Goal: Browse casually: Explore the website without a specific task or goal

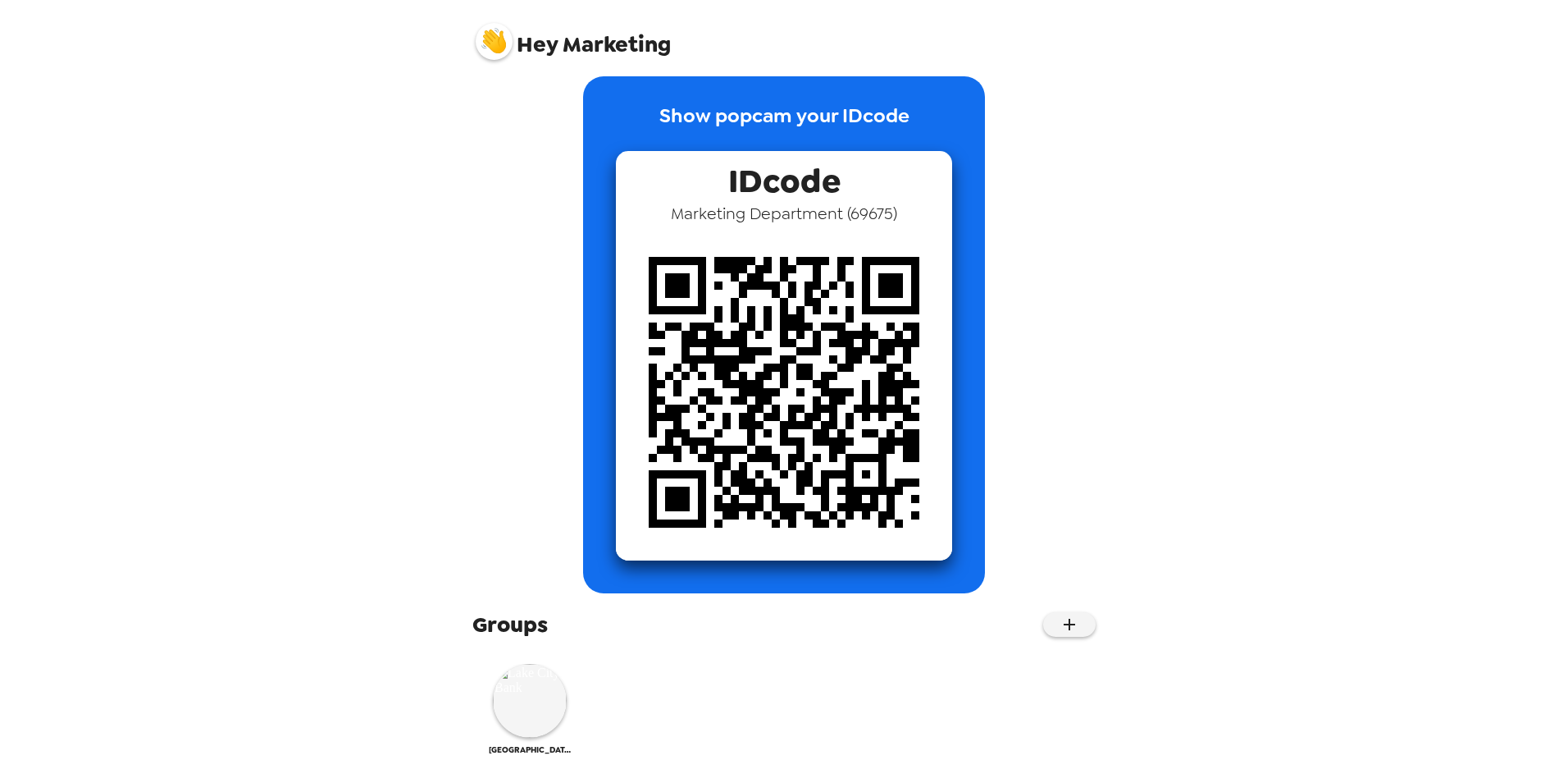
scroll to position [23, 0]
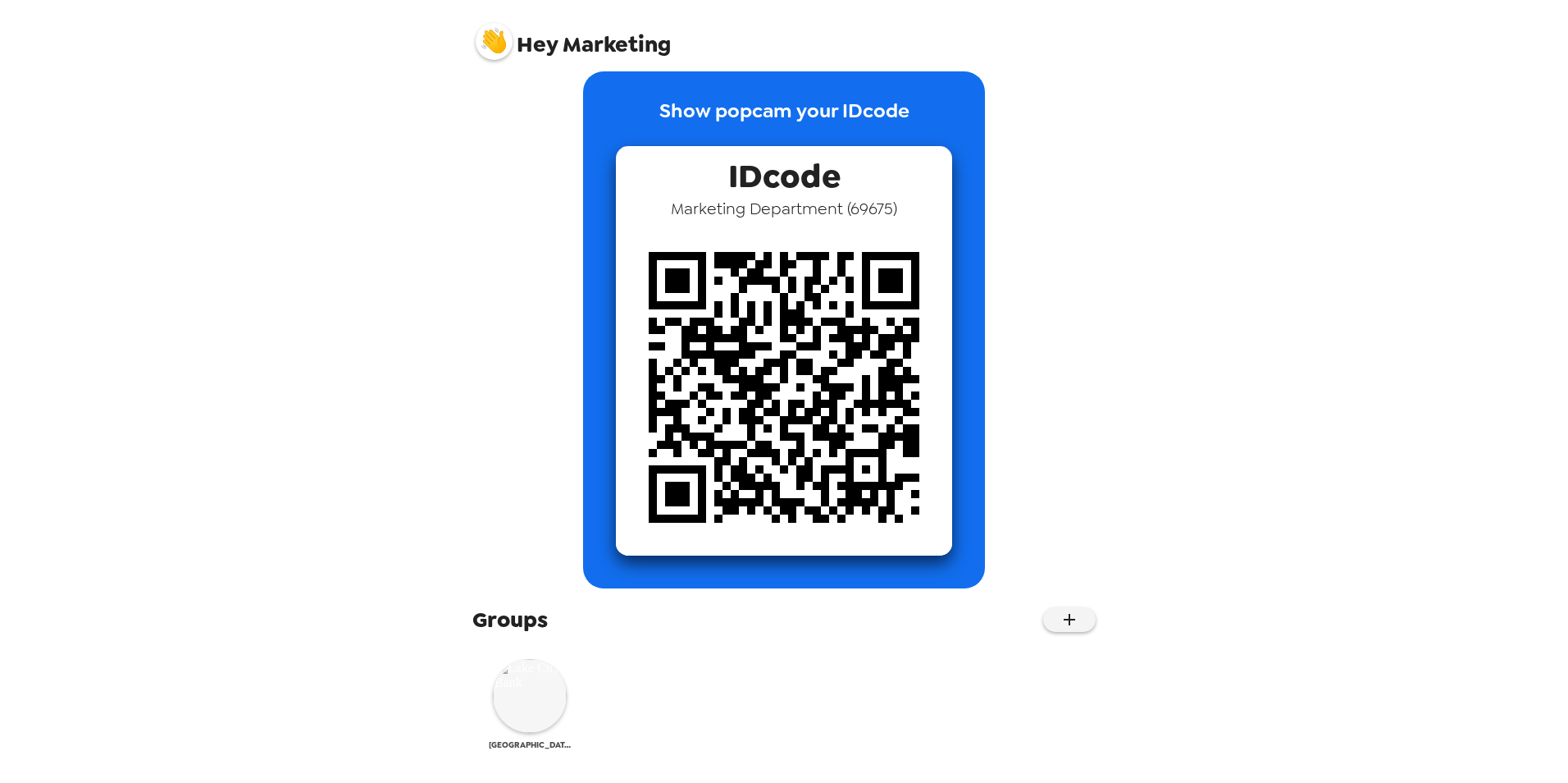
click at [517, 698] on img at bounding box center [529, 696] width 73 height 73
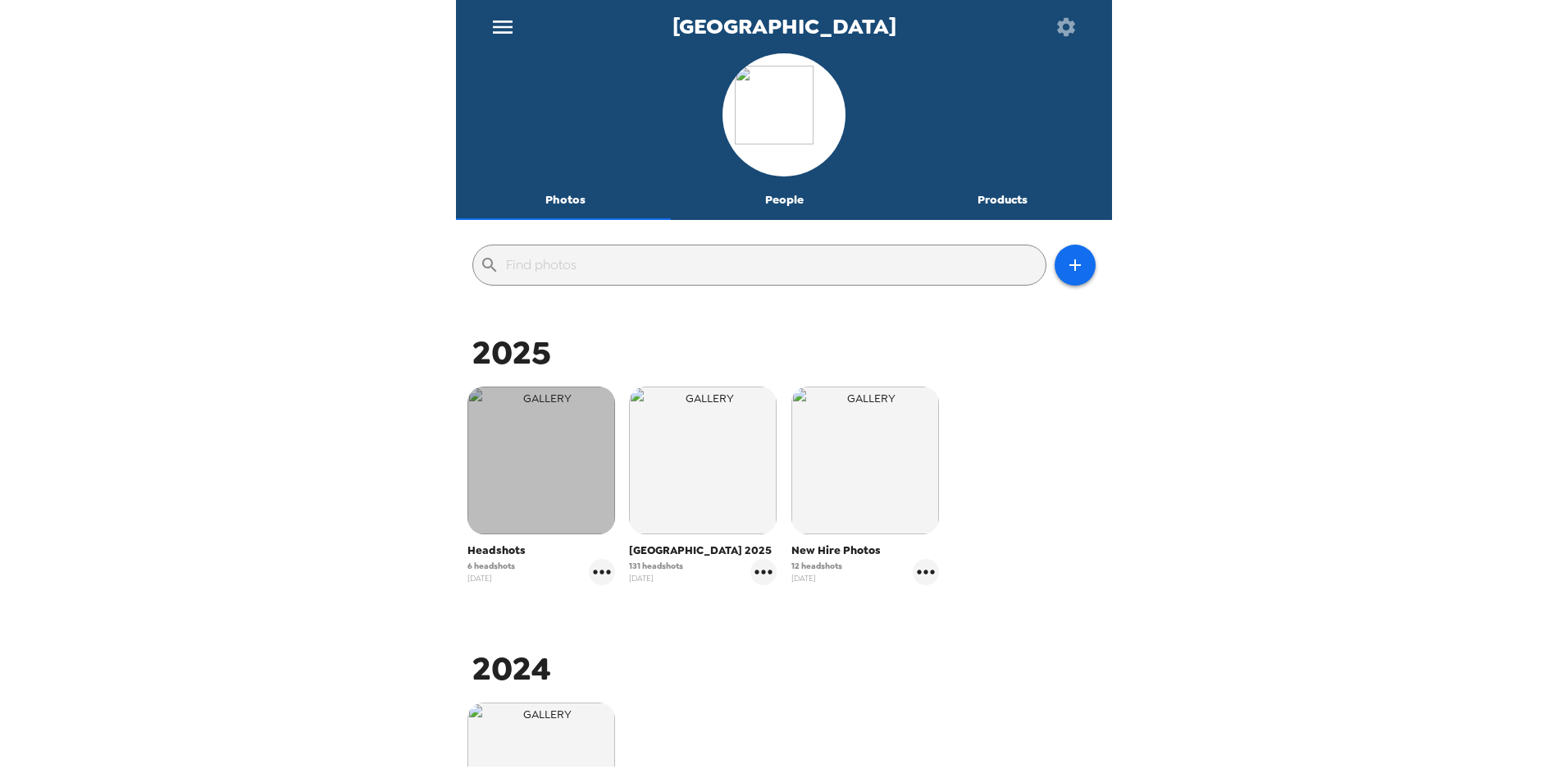
click at [563, 460] on img "button" at bounding box center [541, 460] width 148 height 148
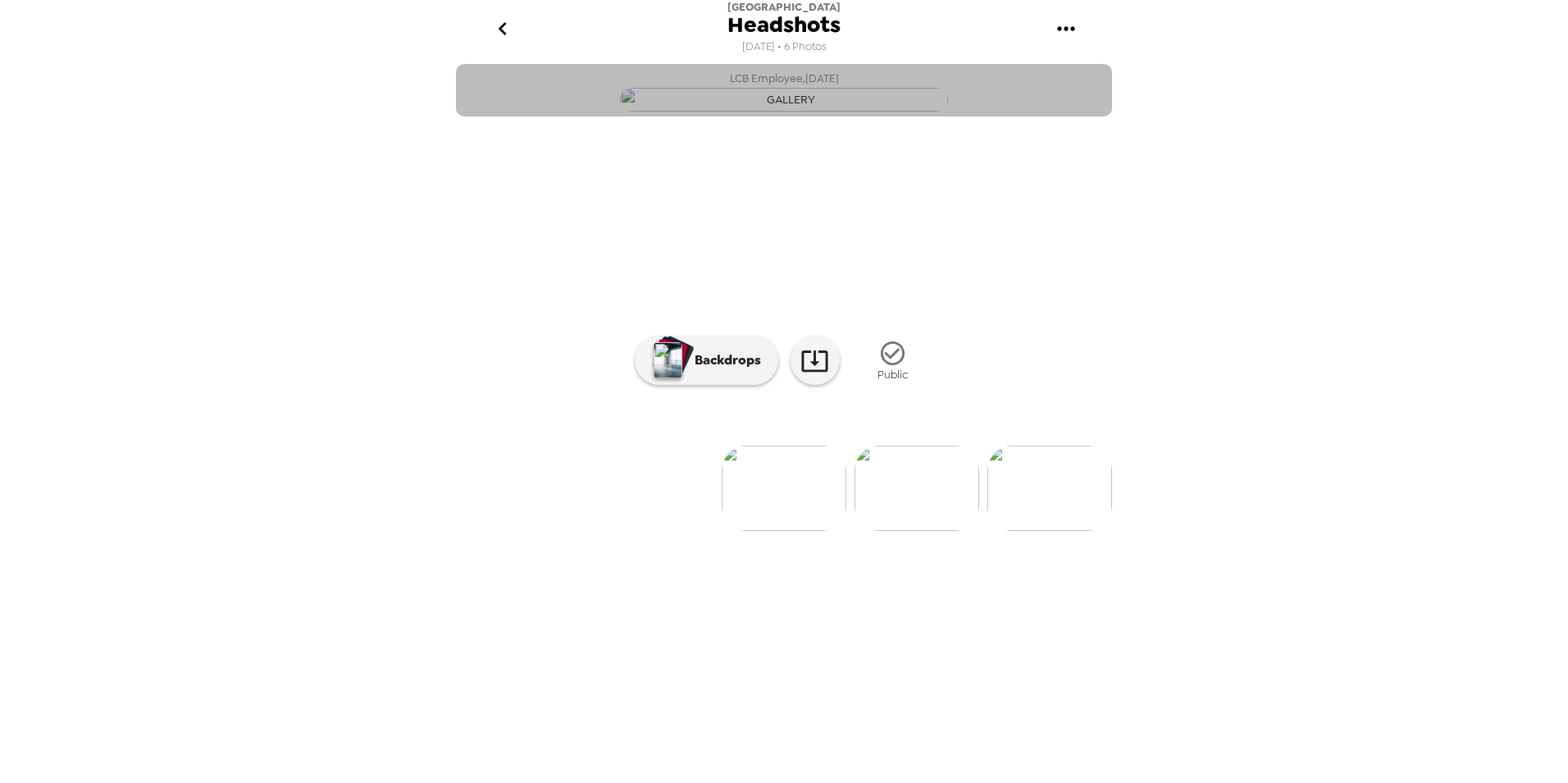
click at [866, 112] on img "button" at bounding box center [784, 99] width 328 height 24
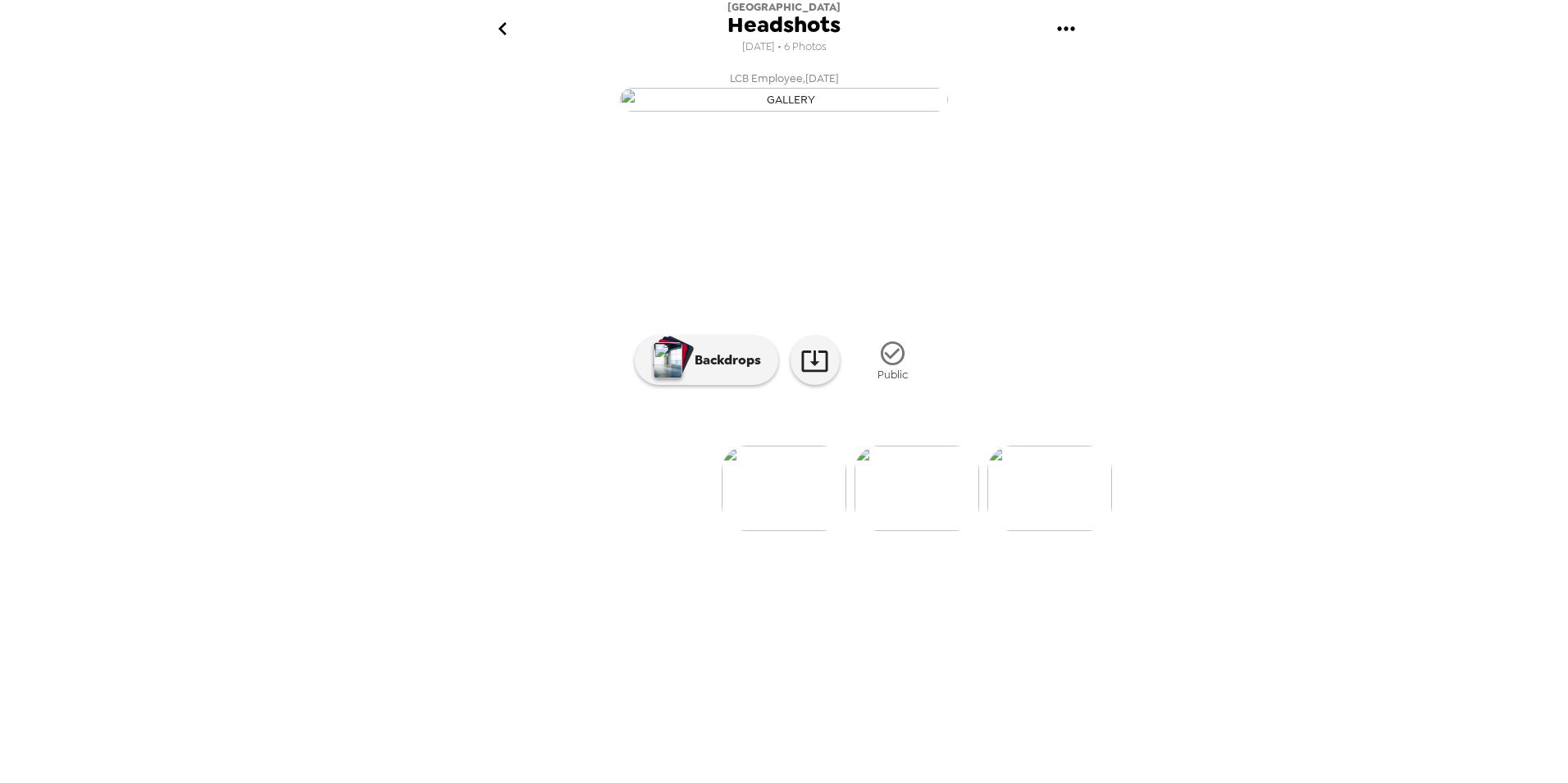
click at [919, 530] on img at bounding box center [916, 489] width 125 height 86
click at [633, 530] on img at bounding box center [652, 489] width 125 height 86
click at [922, 530] on img at bounding box center [916, 489] width 125 height 86
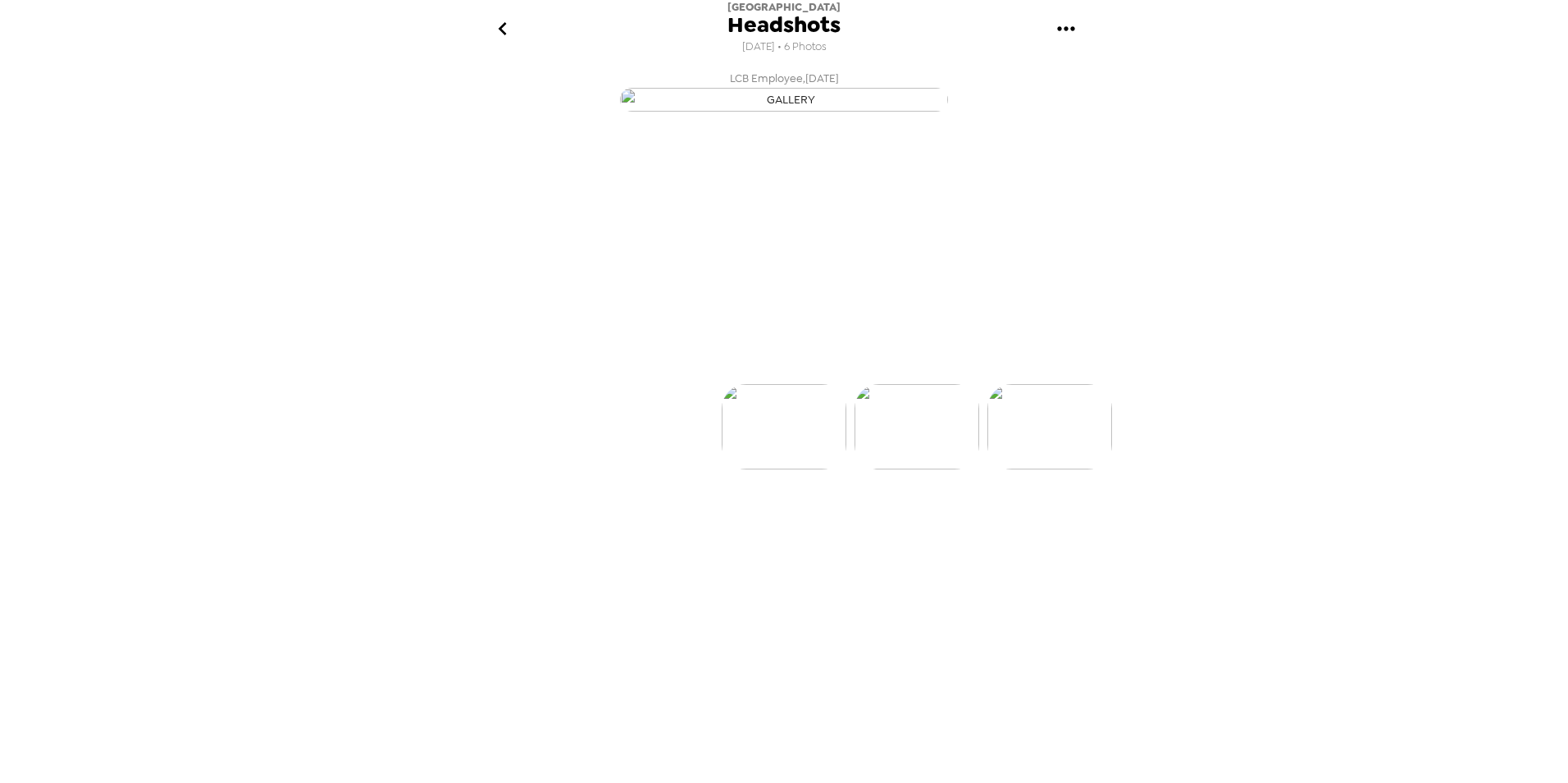
scroll to position [0, 132]
click at [909, 530] on img at bounding box center [917, 489] width 125 height 86
click at [901, 530] on img at bounding box center [918, 489] width 125 height 86
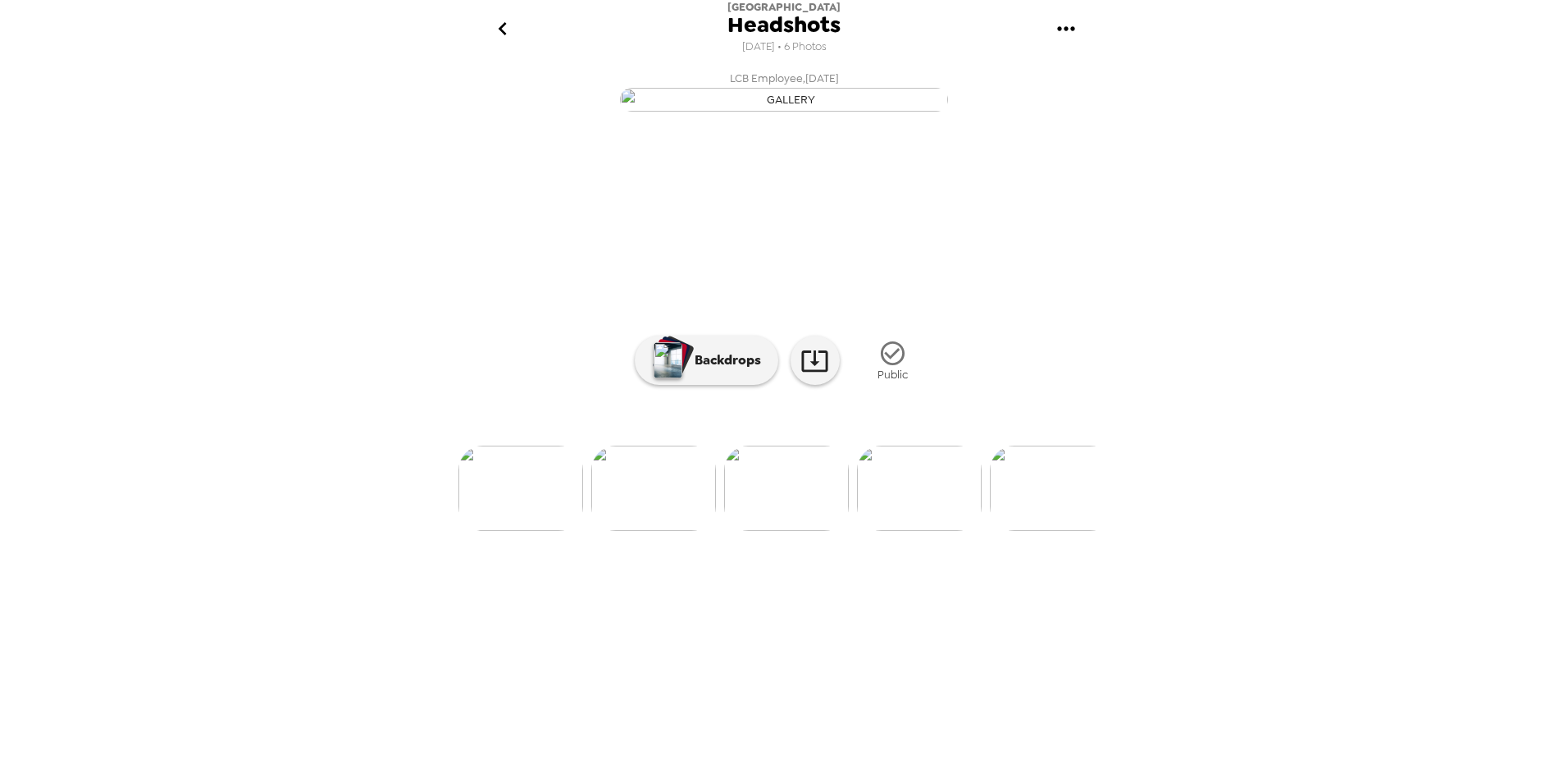
click at [927, 530] on img at bounding box center [919, 489] width 125 height 86
click at [943, 530] on img at bounding box center [920, 489] width 125 height 86
click at [507, 27] on icon "go back" at bounding box center [503, 29] width 26 height 26
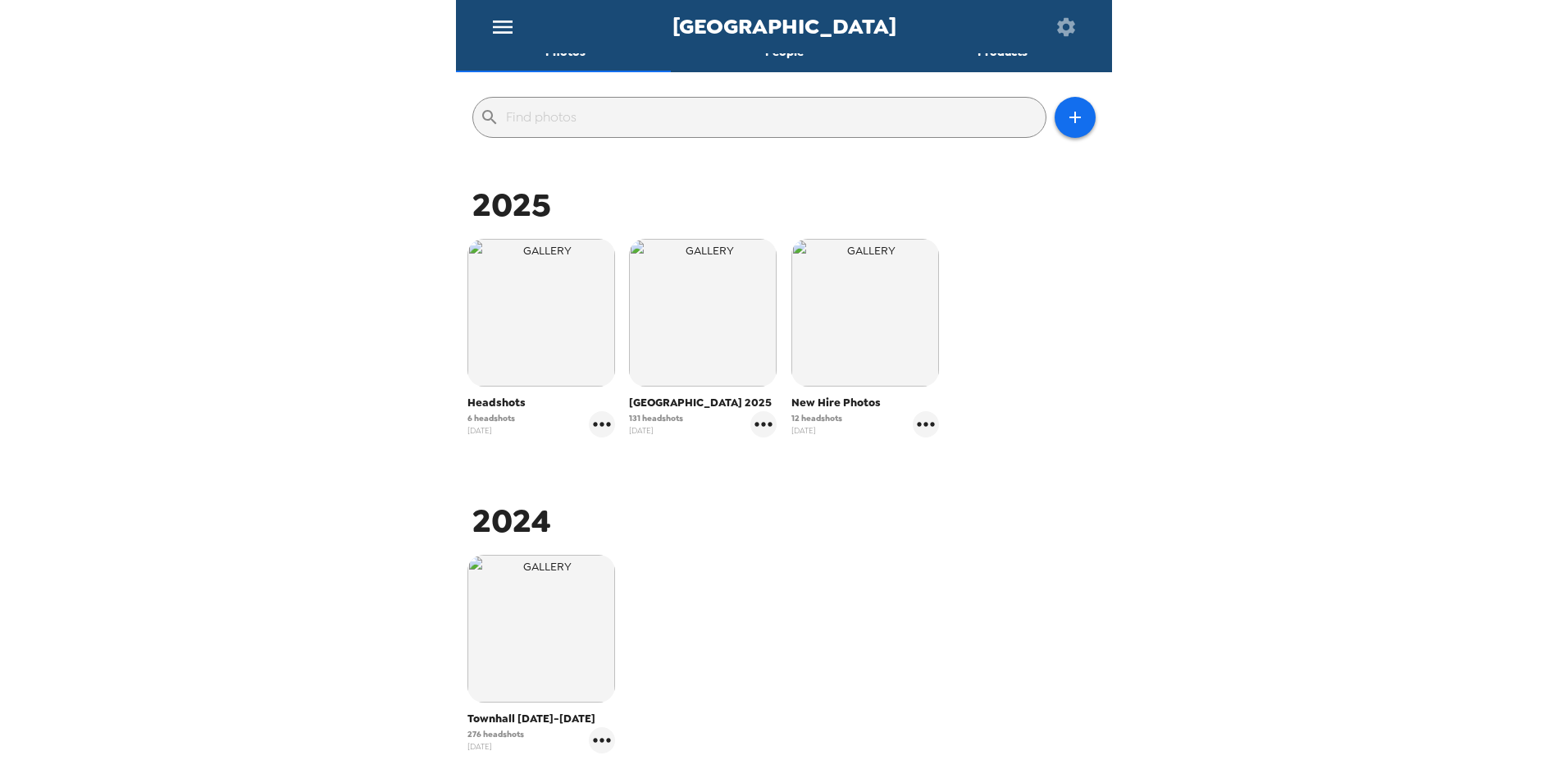
scroll to position [164, 0]
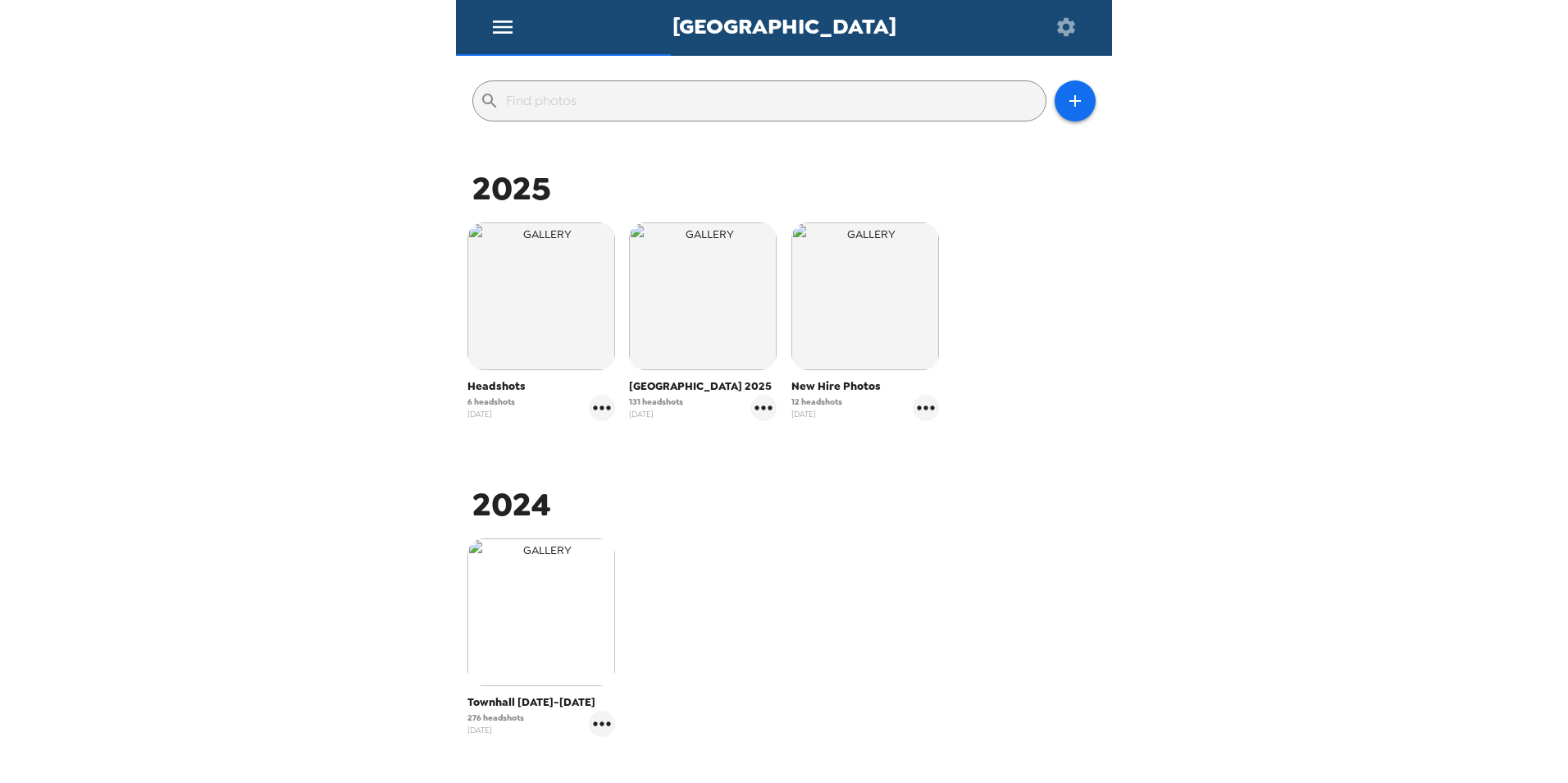
click at [554, 622] on img "button" at bounding box center [541, 612] width 148 height 148
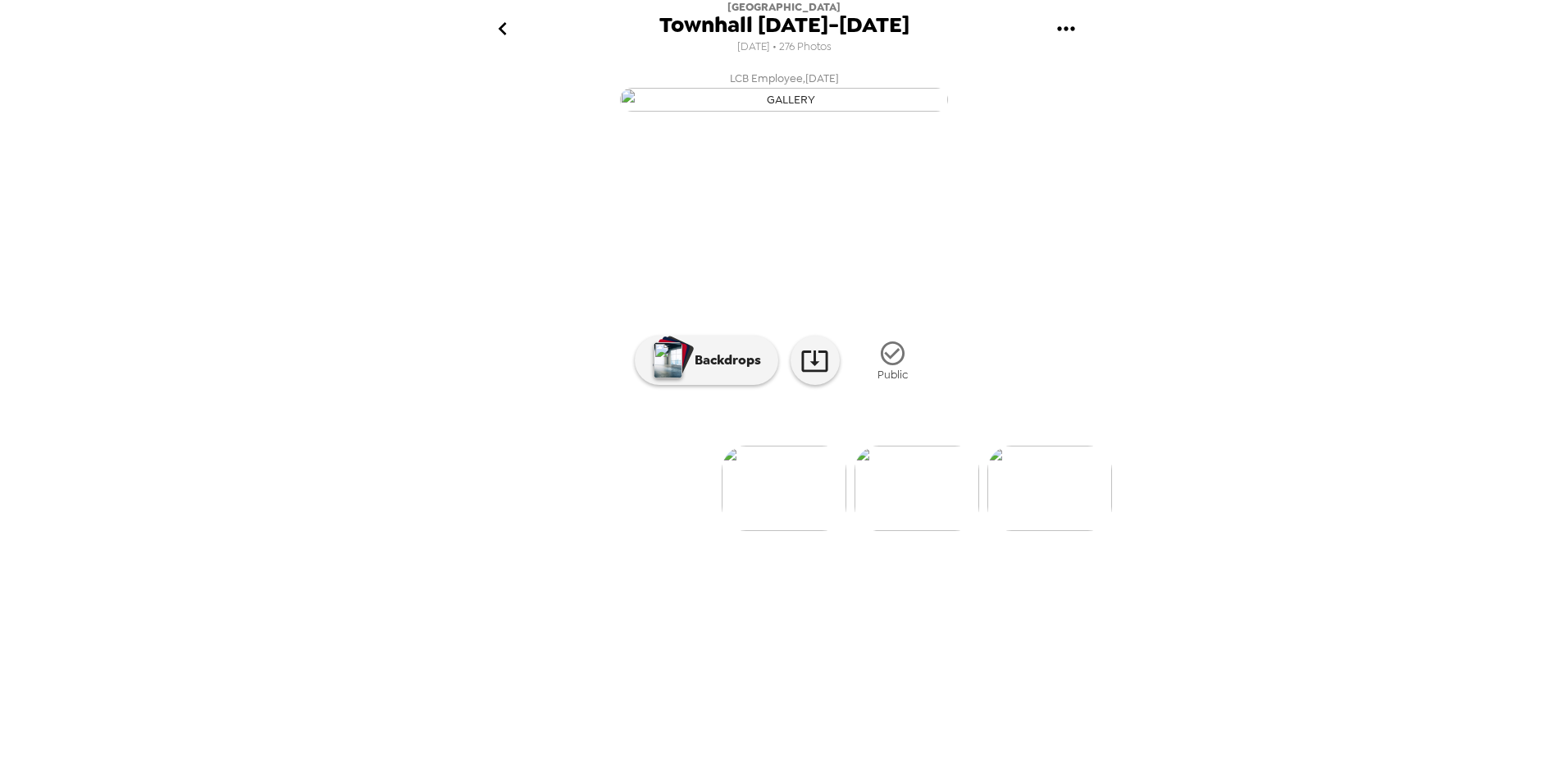
click at [934, 530] on img at bounding box center [916, 489] width 125 height 86
click at [848, 530] on img at bounding box center [853, 489] width 125 height 86
click at [936, 530] on img at bounding box center [916, 489] width 125 height 86
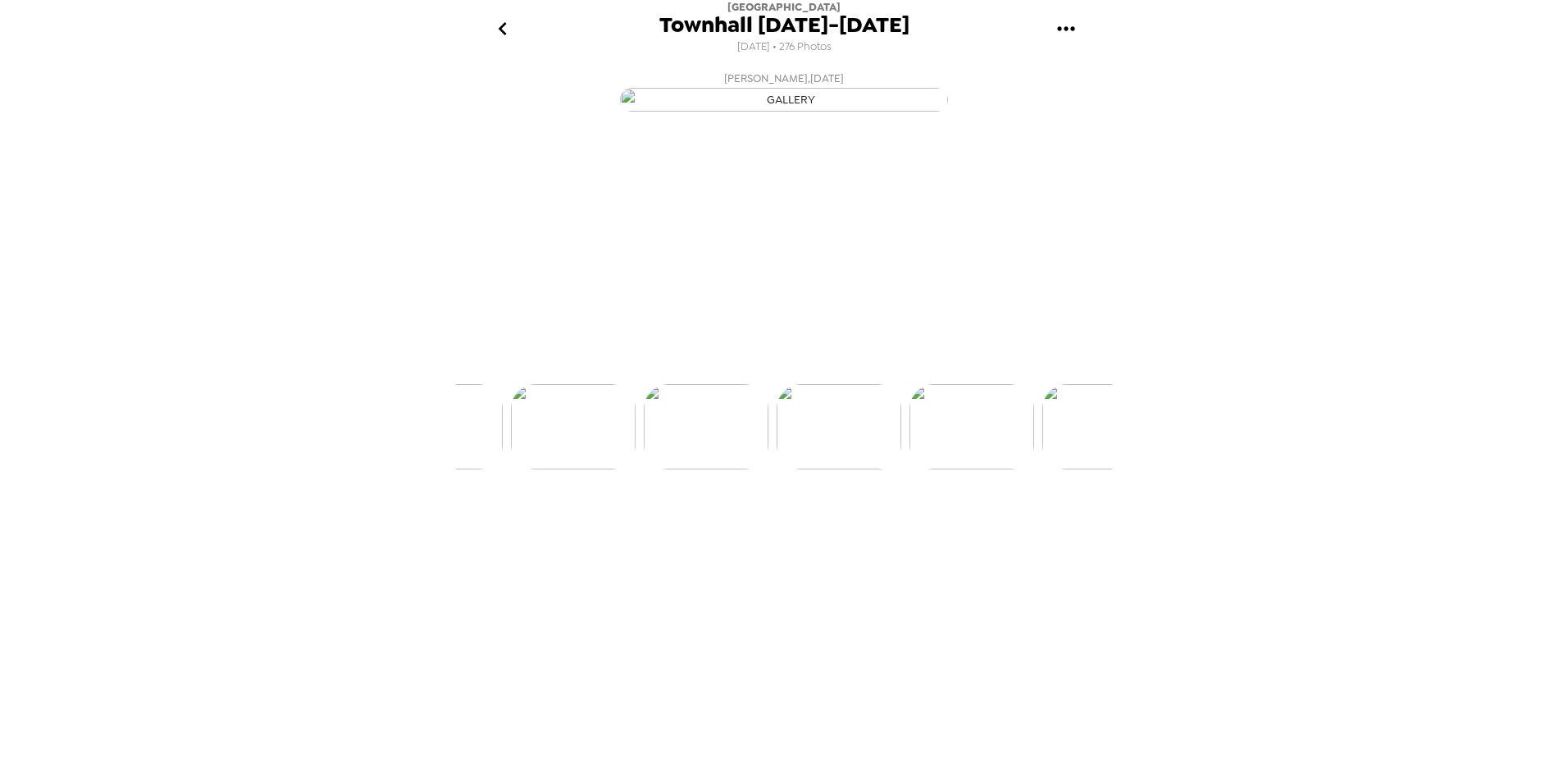
scroll to position [0, 531]
click at [899, 530] on img at bounding box center [916, 489] width 125 height 86
click at [939, 530] on img at bounding box center [916, 489] width 125 height 86
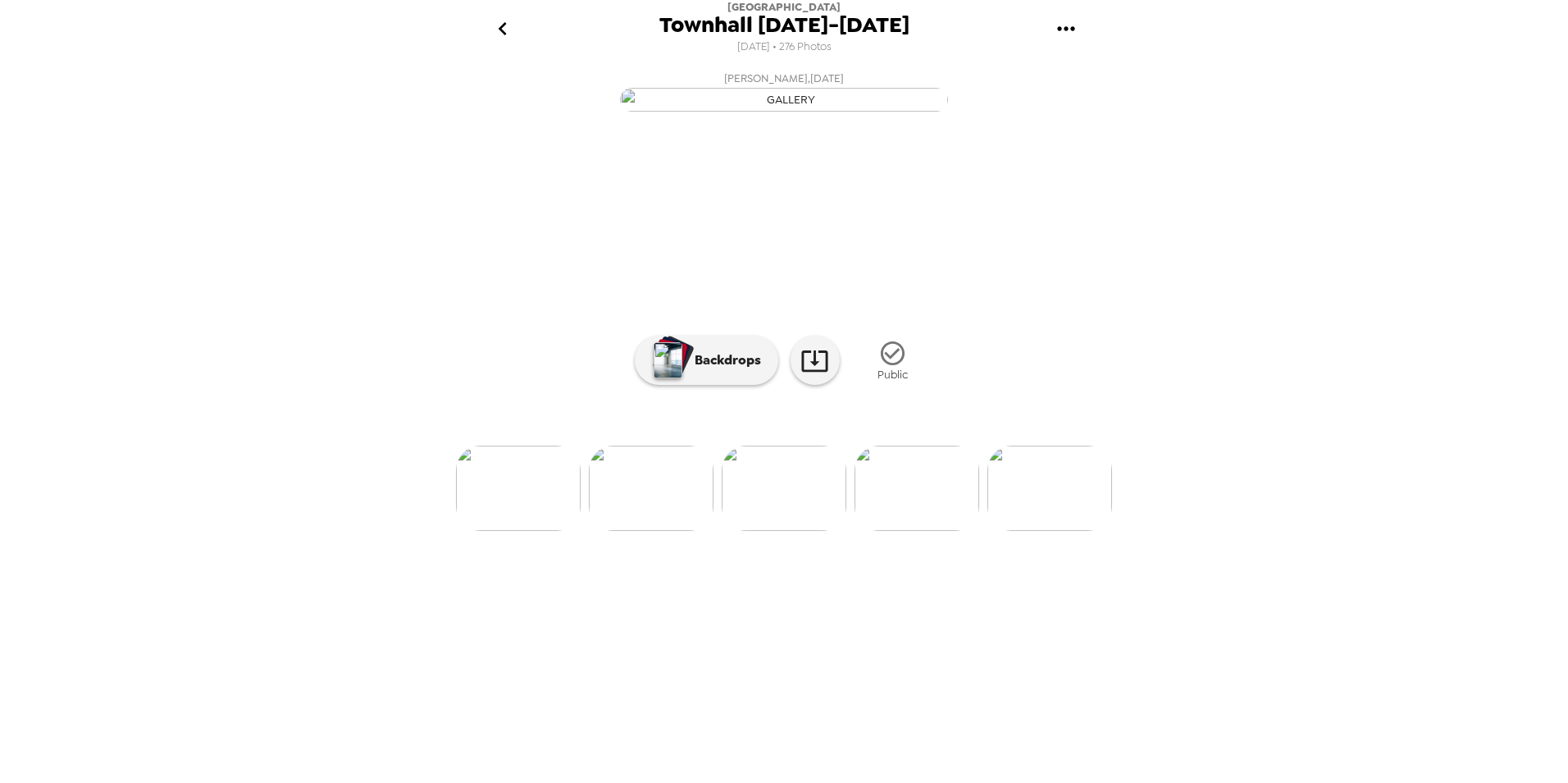
click at [919, 530] on img at bounding box center [916, 489] width 125 height 86
click at [667, 530] on img at bounding box center [651, 489] width 125 height 86
click at [883, 530] on img at bounding box center [916, 489] width 125 height 86
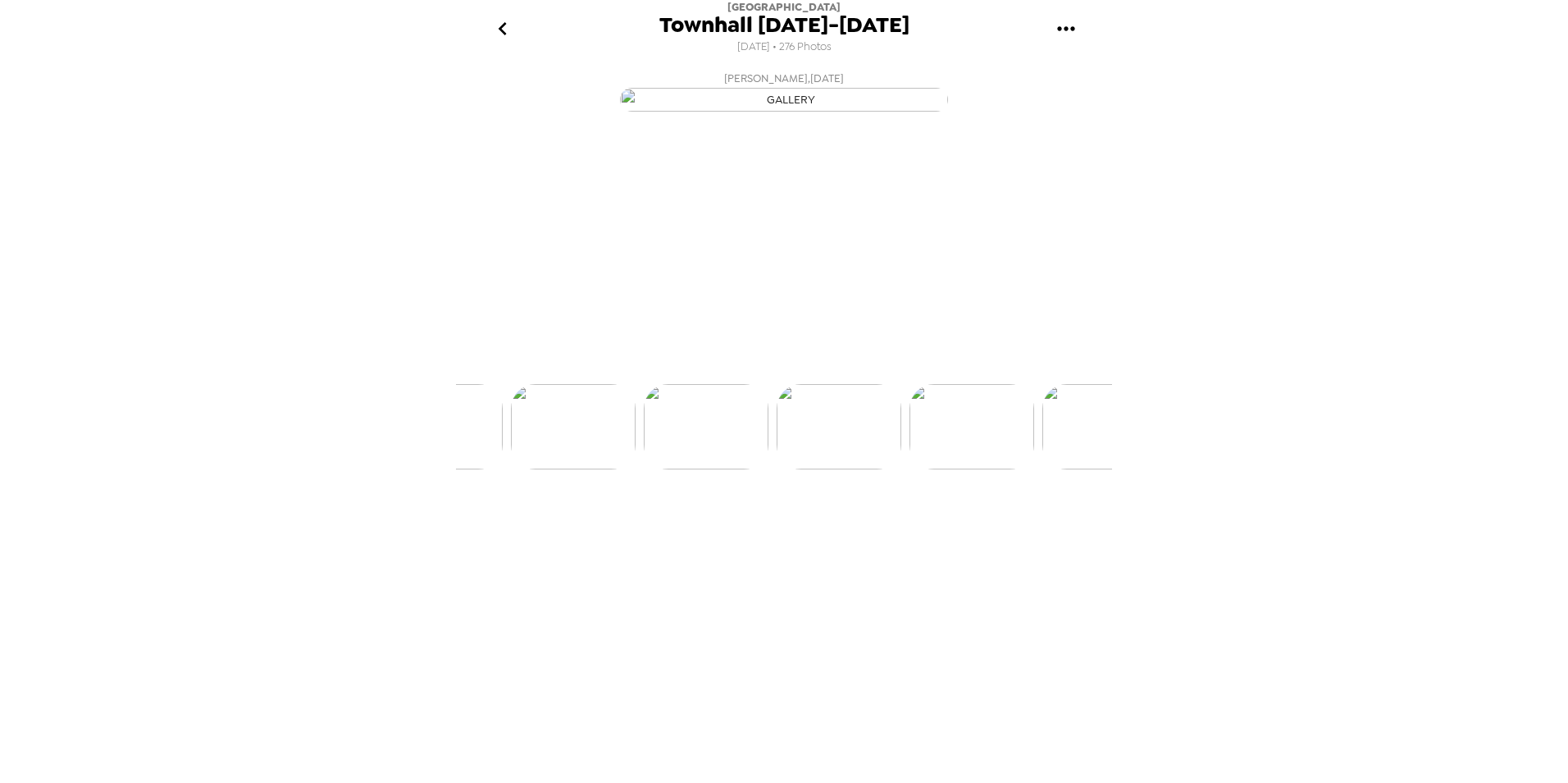
scroll to position [0, 930]
click at [908, 530] on img at bounding box center [916, 489] width 125 height 86
click at [907, 530] on img at bounding box center [916, 489] width 125 height 86
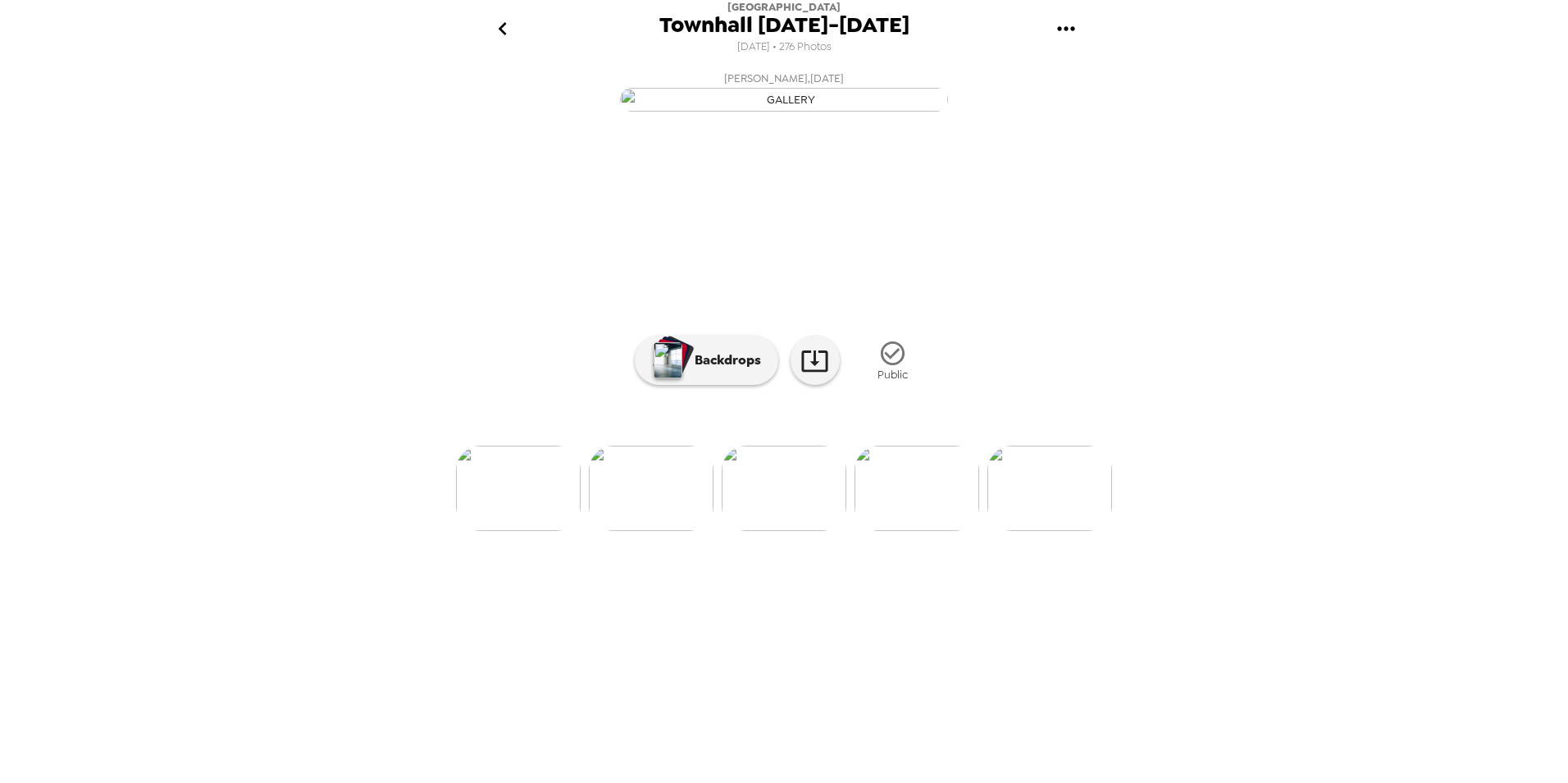
click at [907, 530] on img at bounding box center [916, 489] width 125 height 86
click at [906, 530] on img at bounding box center [916, 489] width 125 height 86
click at [917, 530] on img at bounding box center [916, 489] width 125 height 86
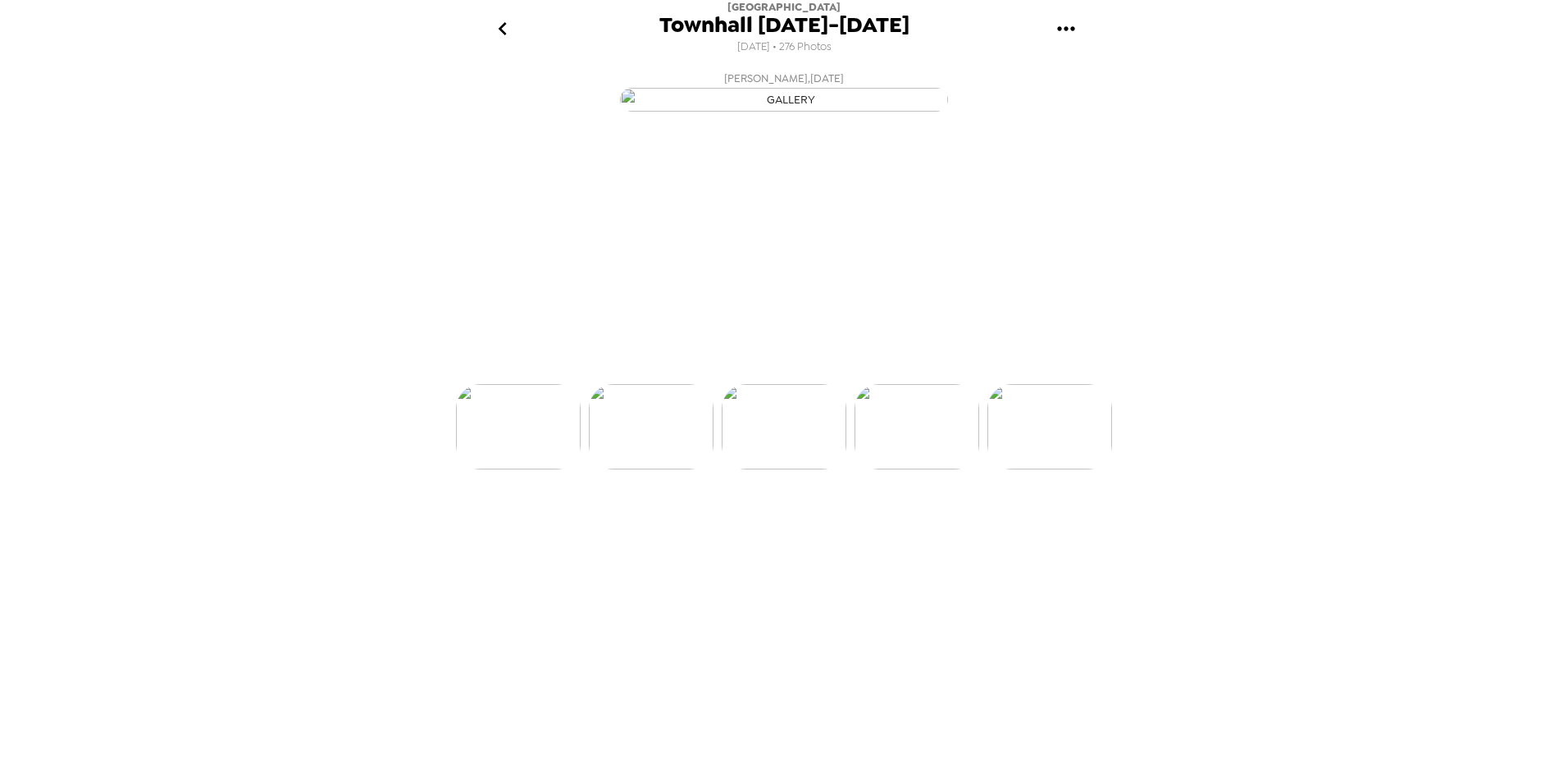
scroll to position [0, 1594]
click at [914, 530] on img at bounding box center [916, 489] width 125 height 86
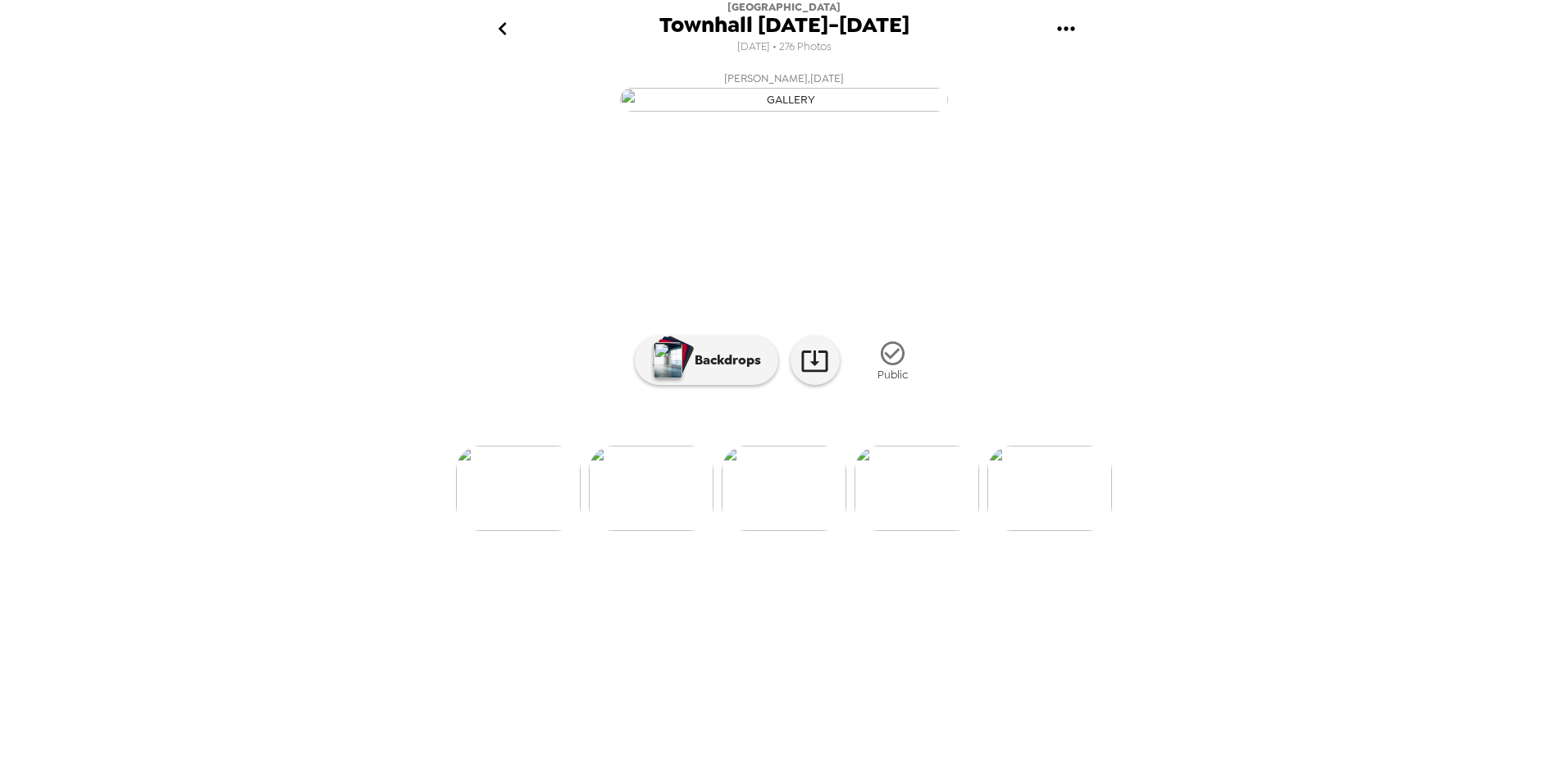
click at [914, 530] on img at bounding box center [916, 489] width 125 height 86
click at [914, 530] on img at bounding box center [917, 489] width 125 height 86
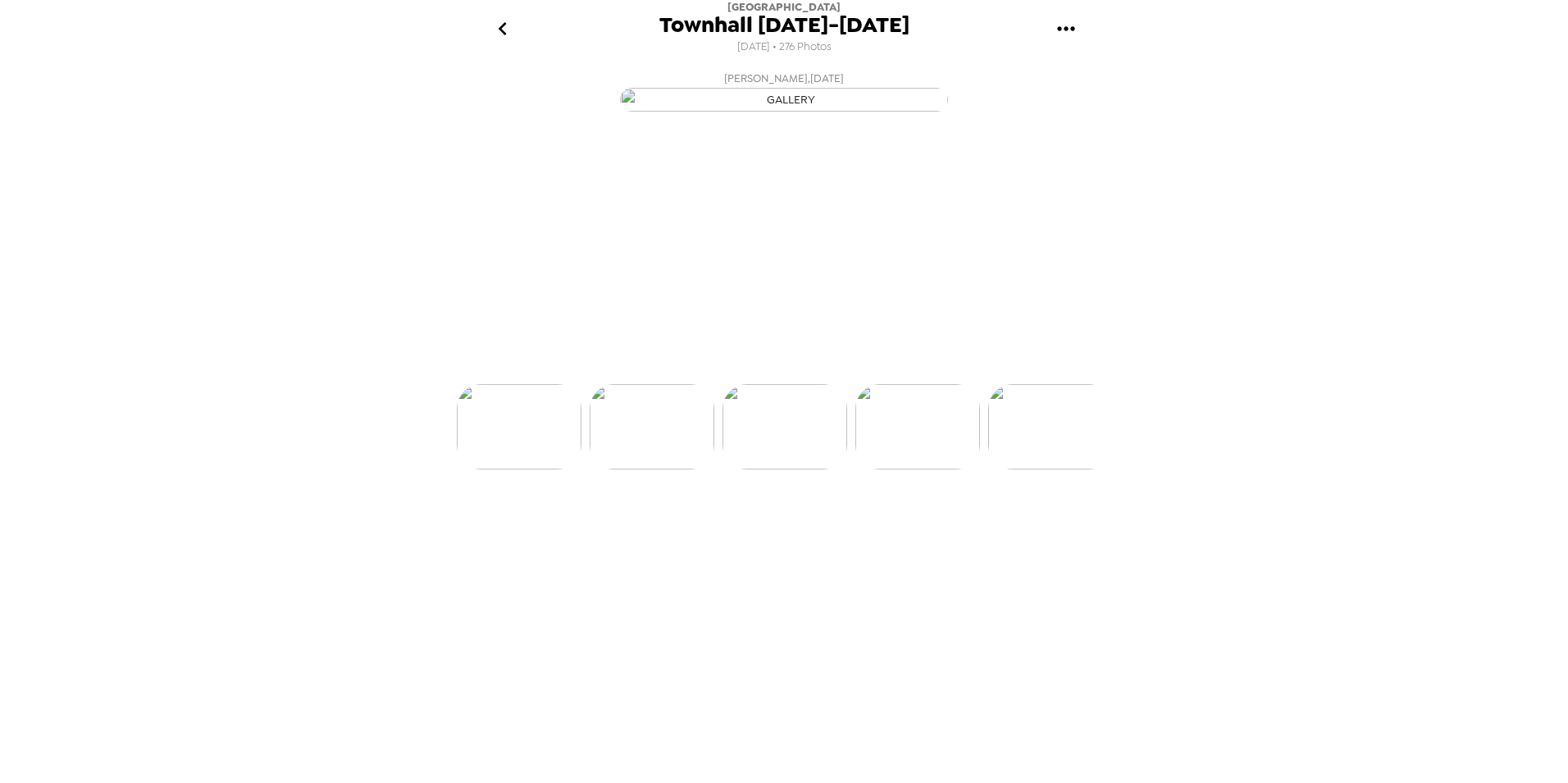
scroll to position [0, 2258]
click at [914, 530] on img at bounding box center [917, 489] width 125 height 86
click at [918, 530] on img at bounding box center [917, 489] width 125 height 86
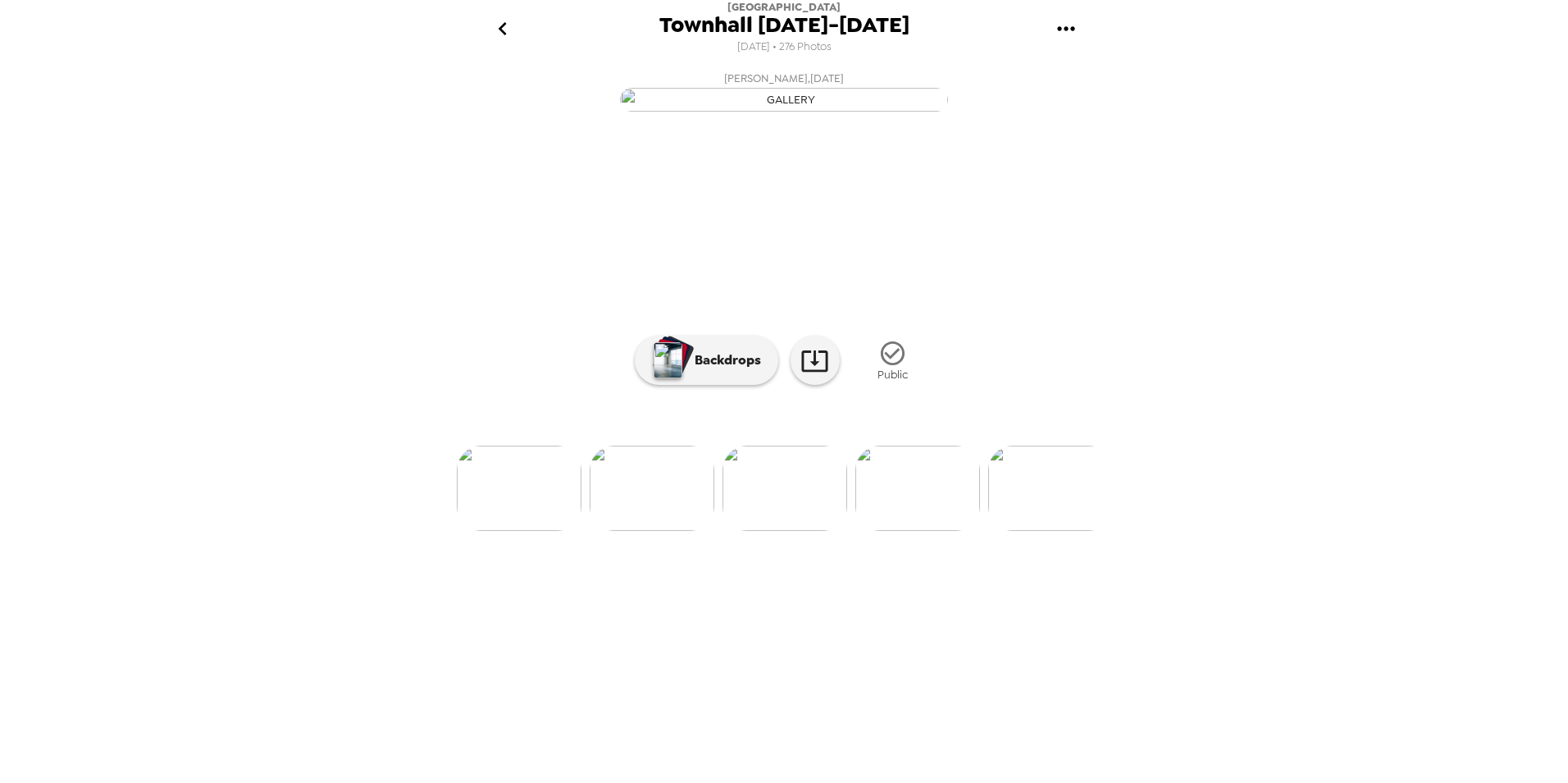
click at [931, 530] on img at bounding box center [917, 489] width 125 height 86
click at [906, 530] on img at bounding box center [917, 489] width 125 height 86
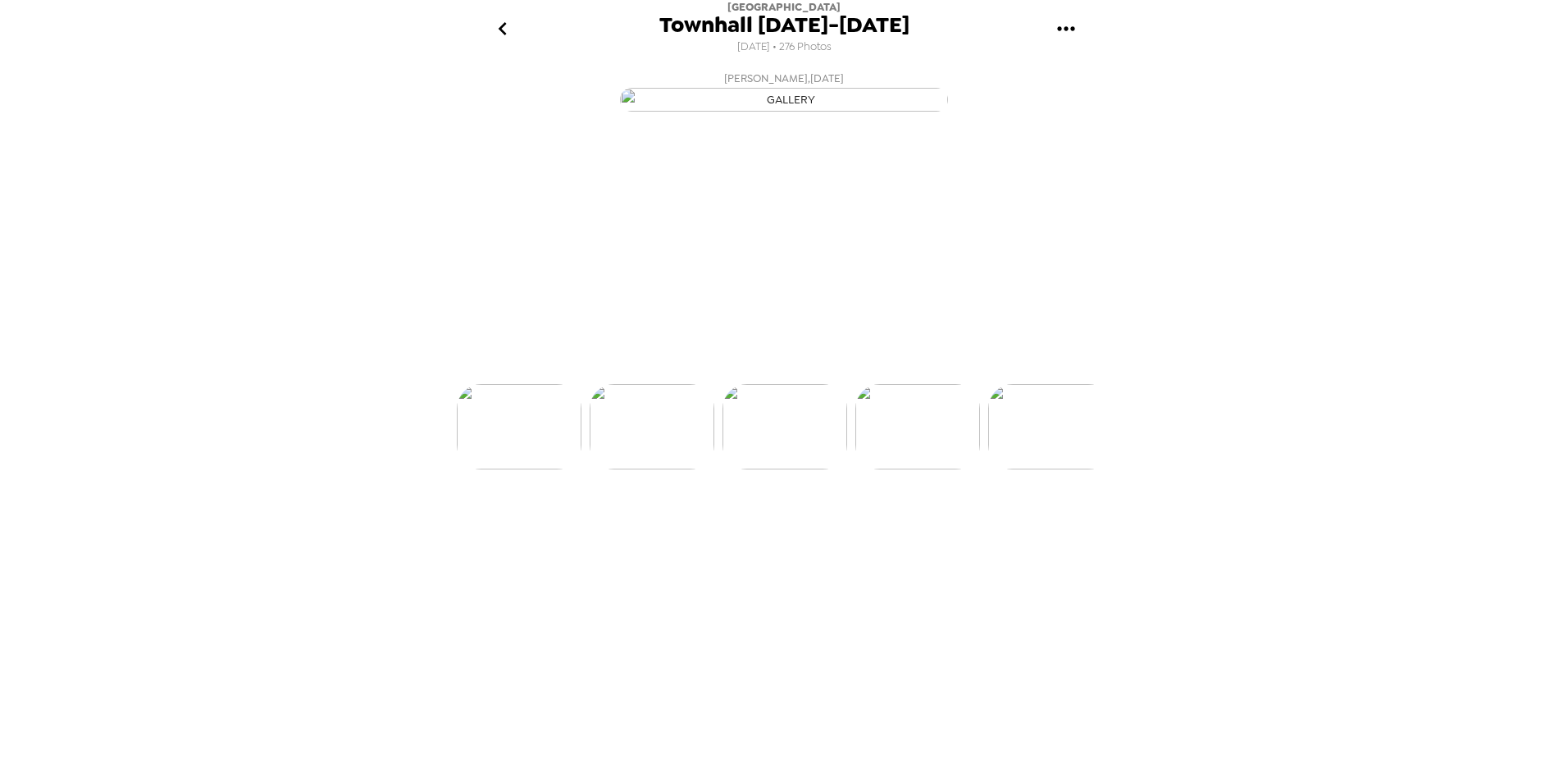
scroll to position [0, 2922]
click at [910, 530] on img at bounding box center [917, 489] width 125 height 86
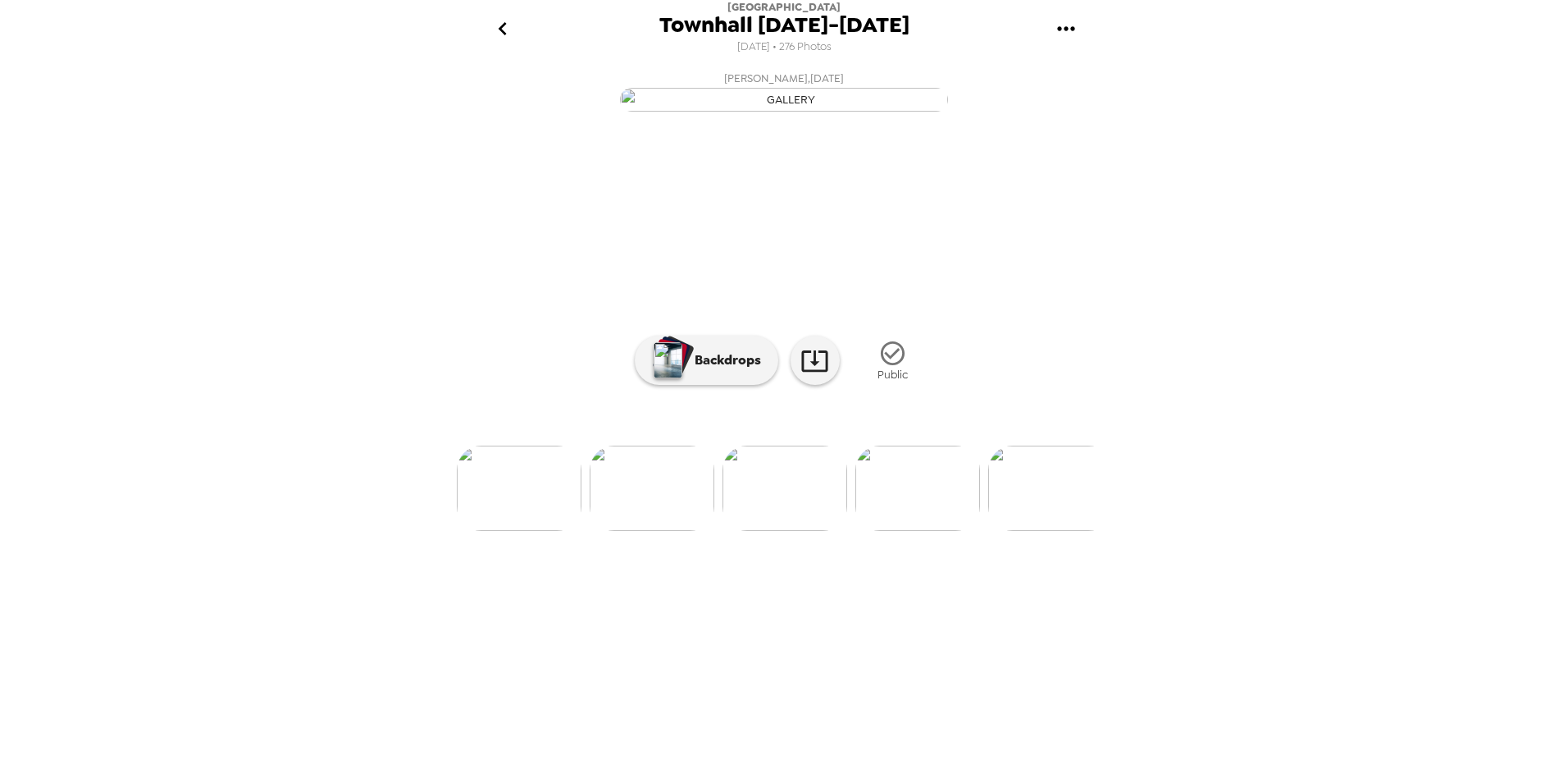
click at [910, 530] on img at bounding box center [917, 489] width 125 height 86
click at [922, 530] on img at bounding box center [917, 489] width 125 height 86
click at [939, 530] on img at bounding box center [917, 489] width 125 height 86
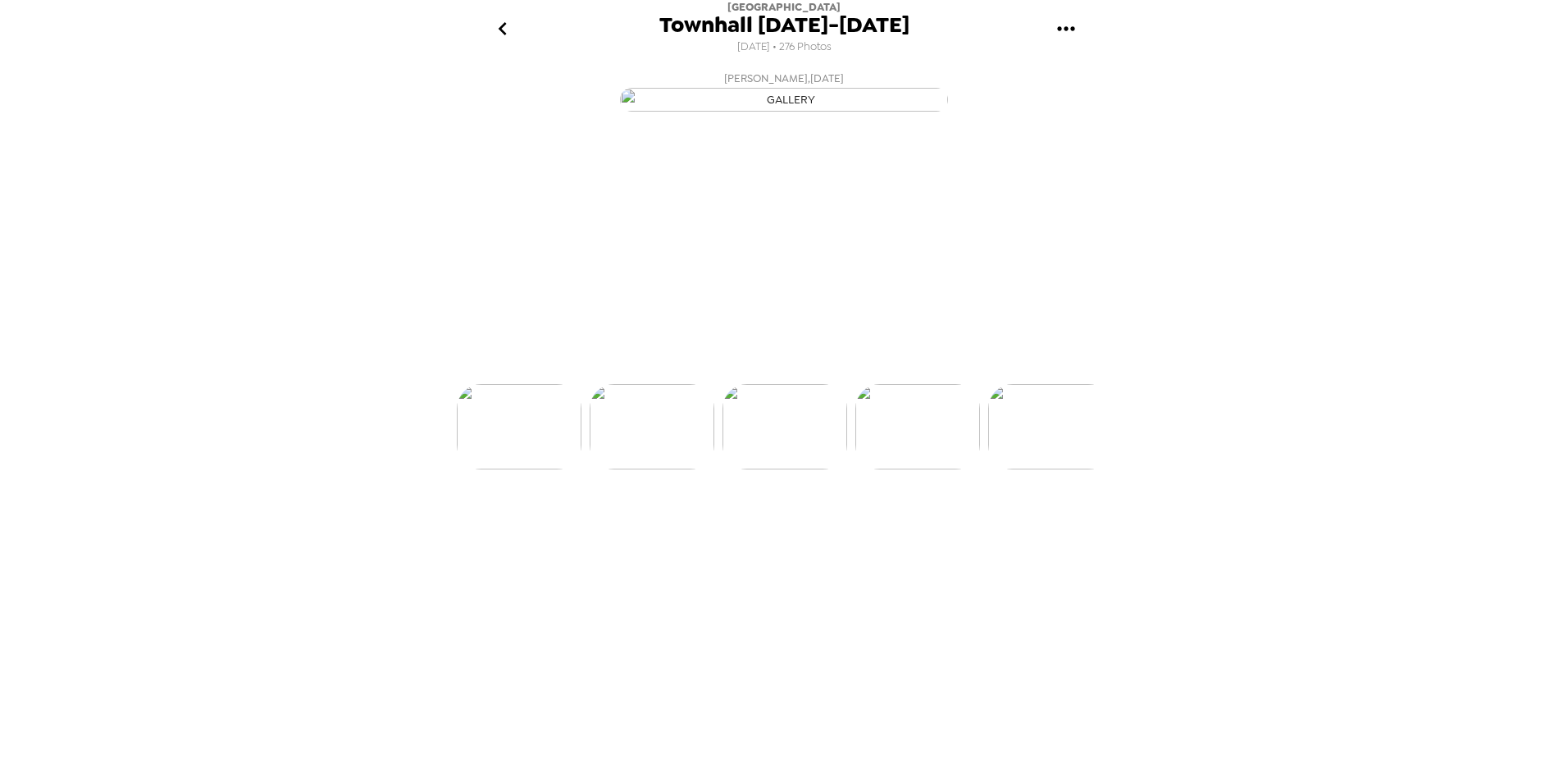
scroll to position [0, 3587]
click at [926, 530] on img at bounding box center [917, 489] width 125 height 86
click at [927, 530] on img at bounding box center [917, 489] width 125 height 86
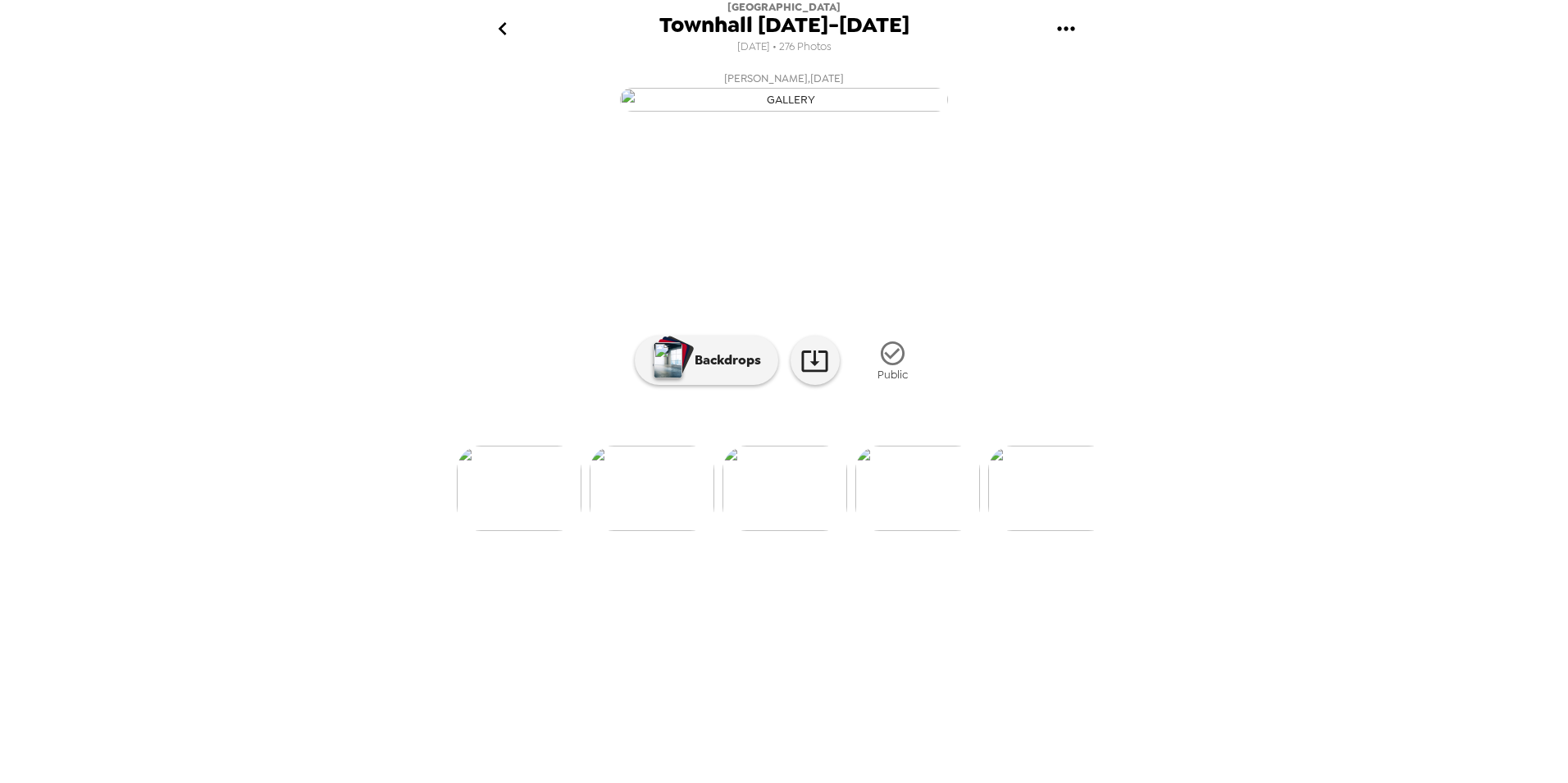
click at [906, 530] on img at bounding box center [917, 489] width 125 height 86
click at [905, 530] on img at bounding box center [917, 489] width 125 height 86
click at [664, 530] on img at bounding box center [652, 489] width 125 height 86
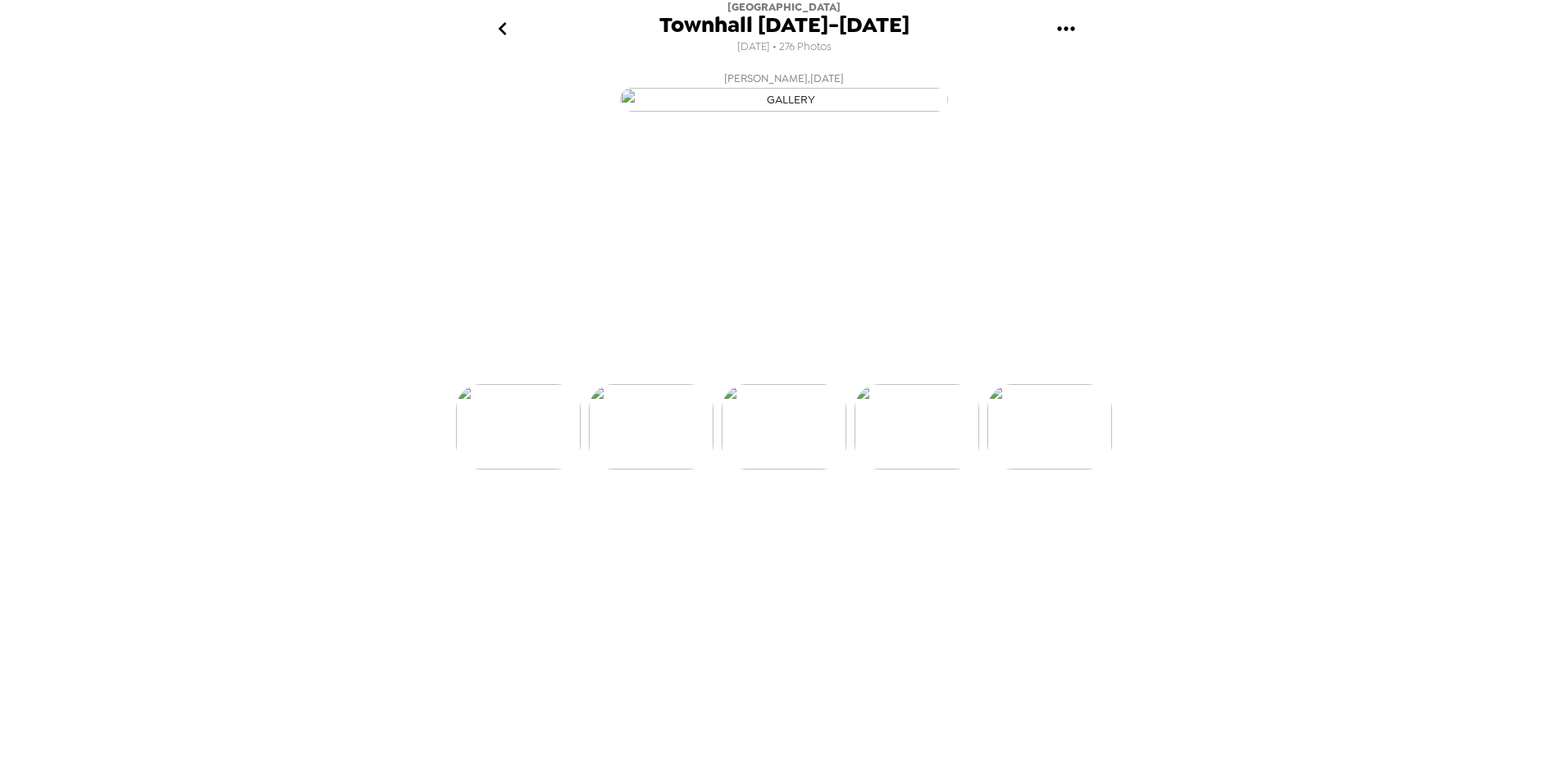
scroll to position [0, 3985]
click at [785, 530] on img at bounding box center [784, 489] width 125 height 86
click at [918, 530] on img at bounding box center [917, 489] width 125 height 86
click at [913, 530] on img at bounding box center [917, 489] width 125 height 86
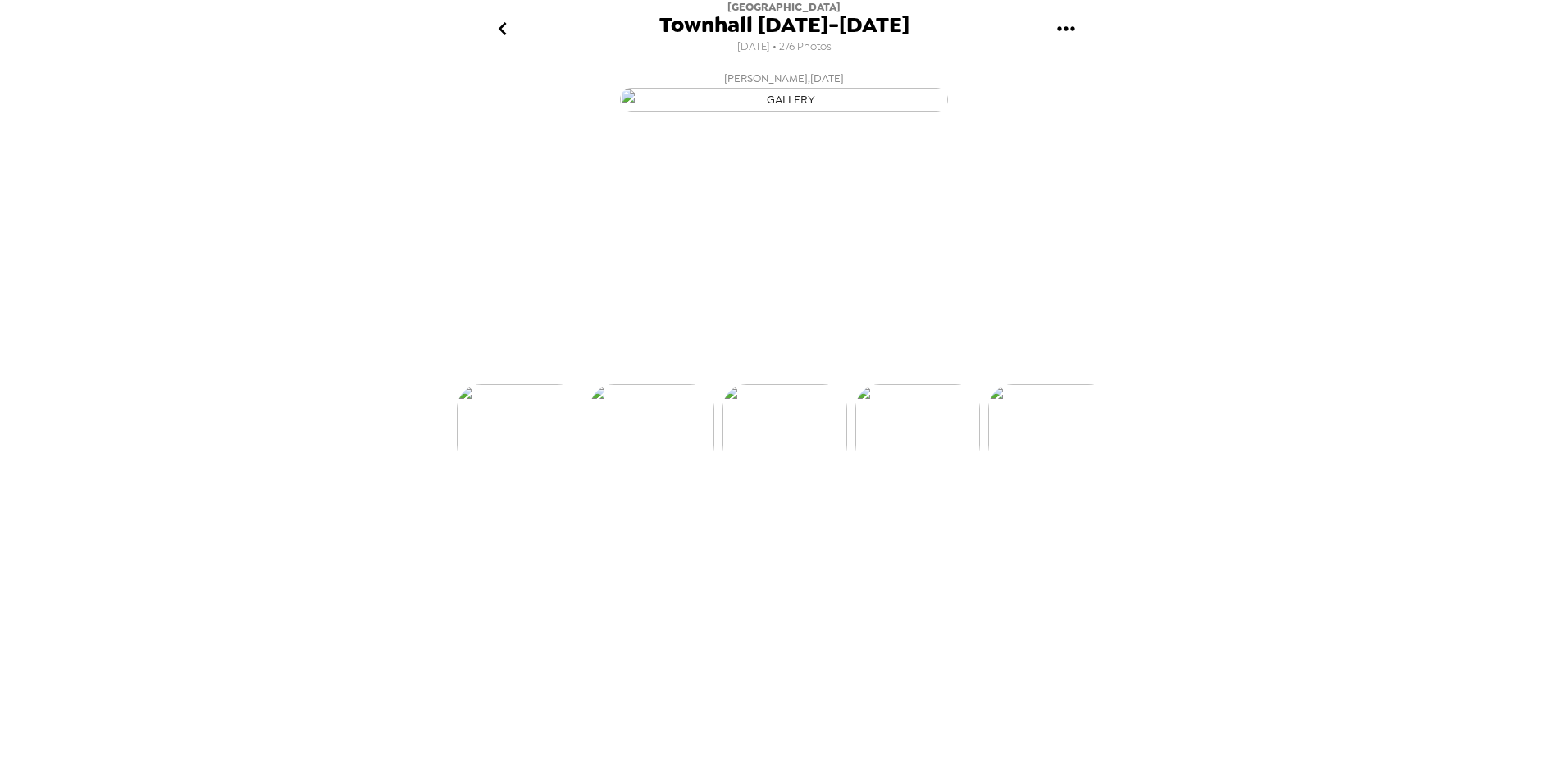
scroll to position [0, 4251]
click at [908, 530] on img at bounding box center [917, 489] width 125 height 86
click at [918, 530] on img at bounding box center [917, 489] width 125 height 86
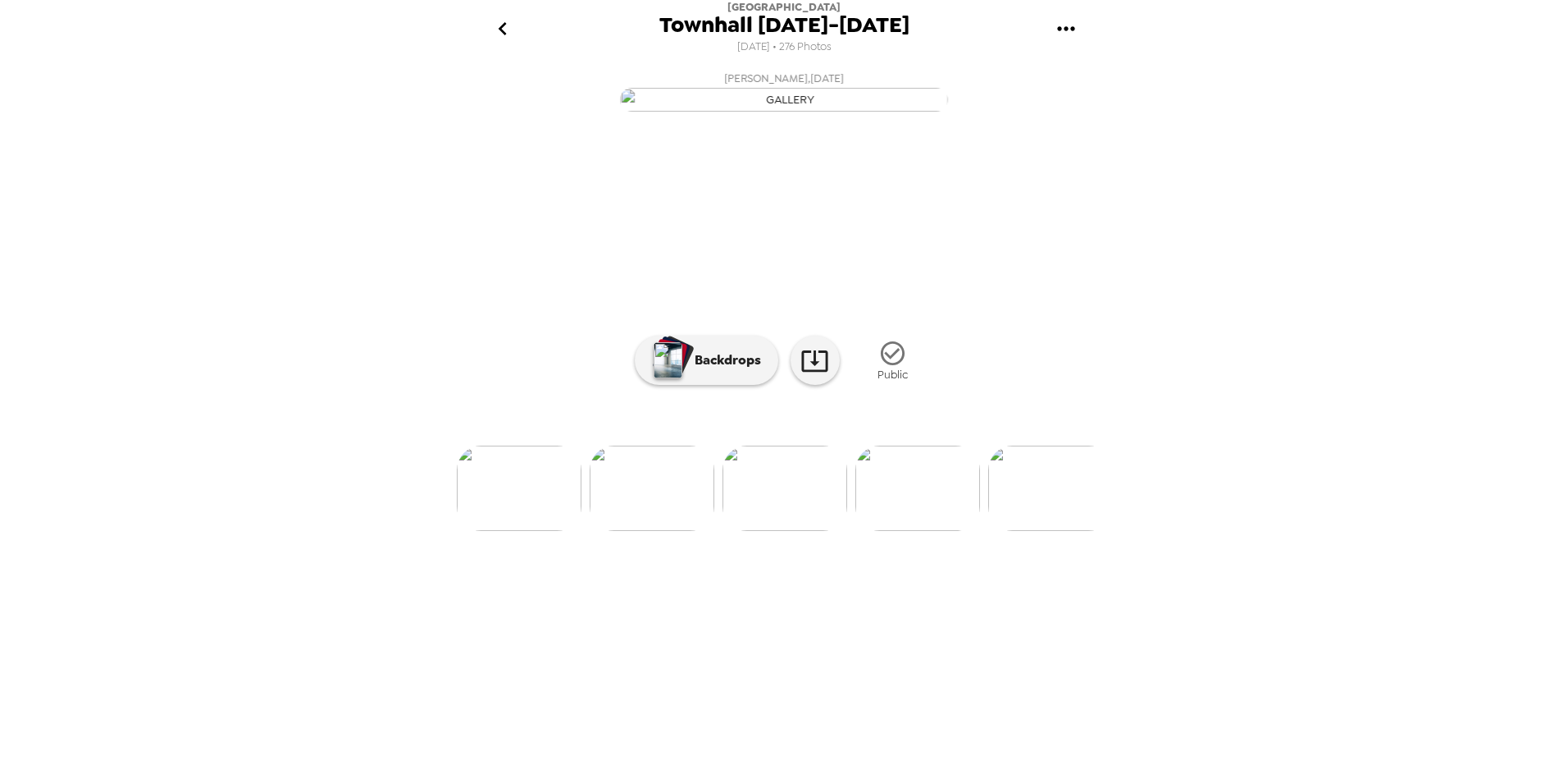
click at [918, 530] on img at bounding box center [917, 489] width 125 height 86
click at [906, 530] on img at bounding box center [917, 489] width 125 height 86
click at [896, 530] on img at bounding box center [917, 489] width 125 height 86
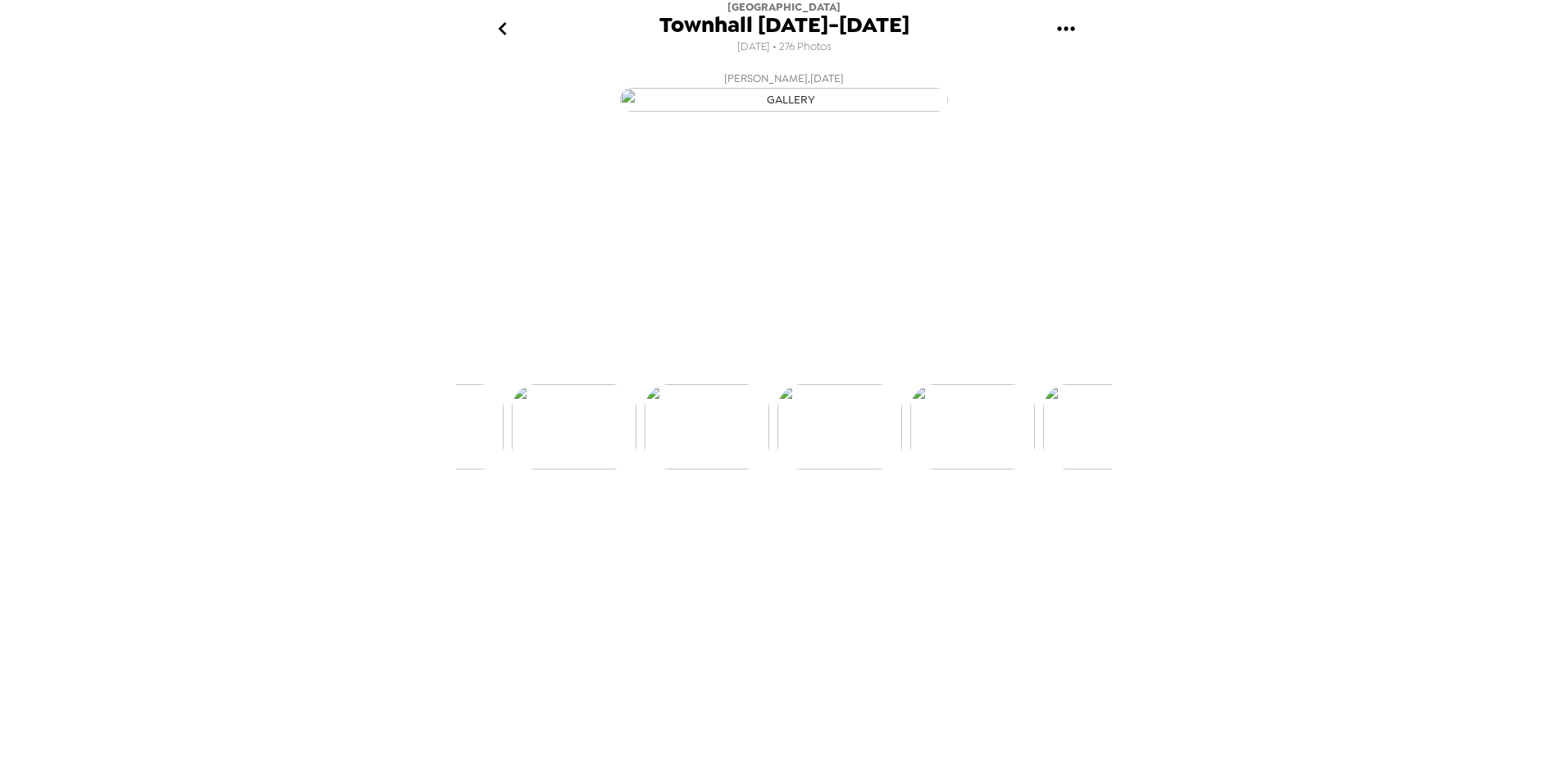
scroll to position [0, 4915]
click at [915, 530] on img at bounding box center [917, 489] width 125 height 86
